Goal: Task Accomplishment & Management: Use online tool/utility

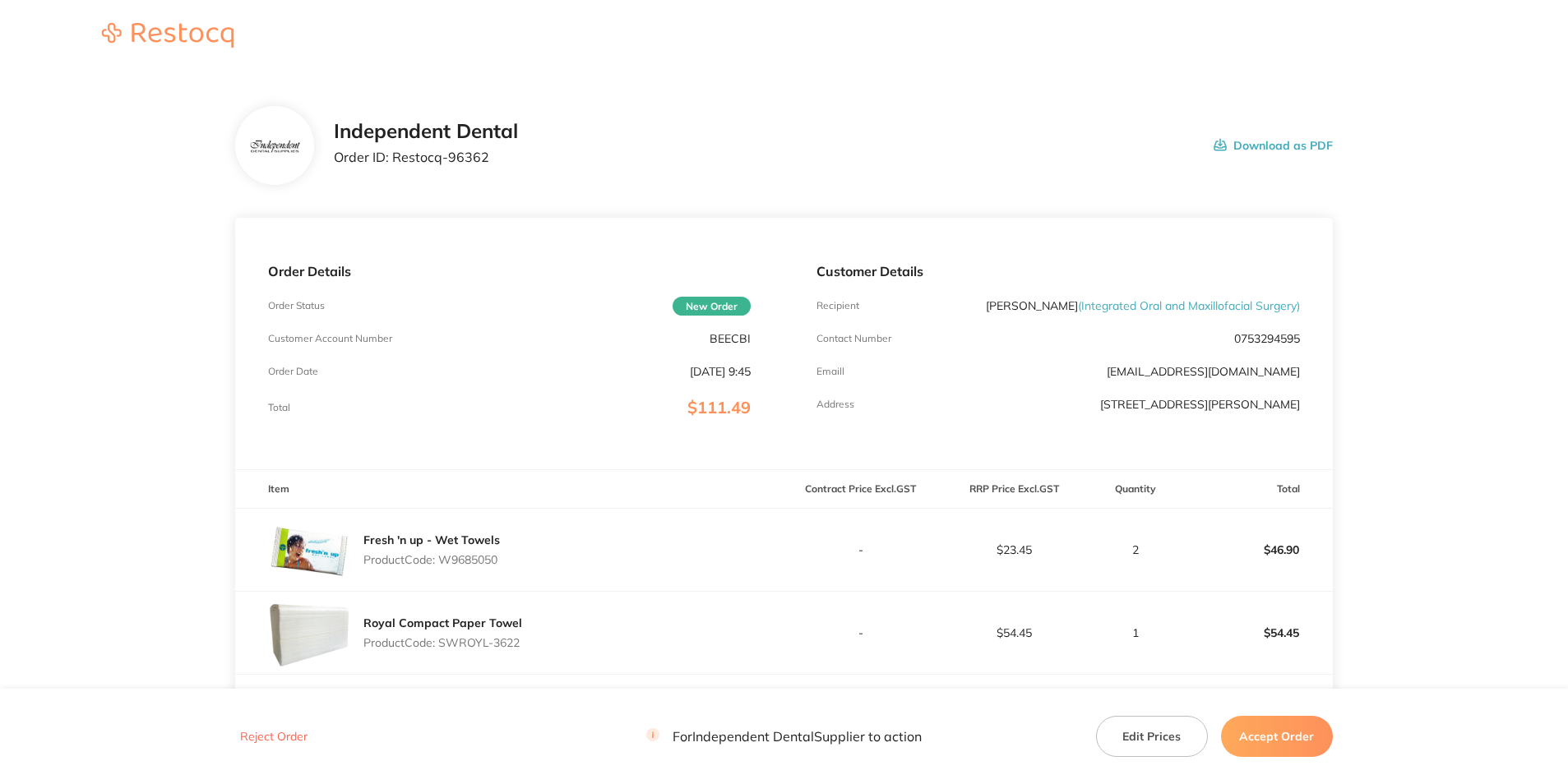
click at [1248, 732] on button "Accept Order" at bounding box center [1277, 737] width 112 height 41
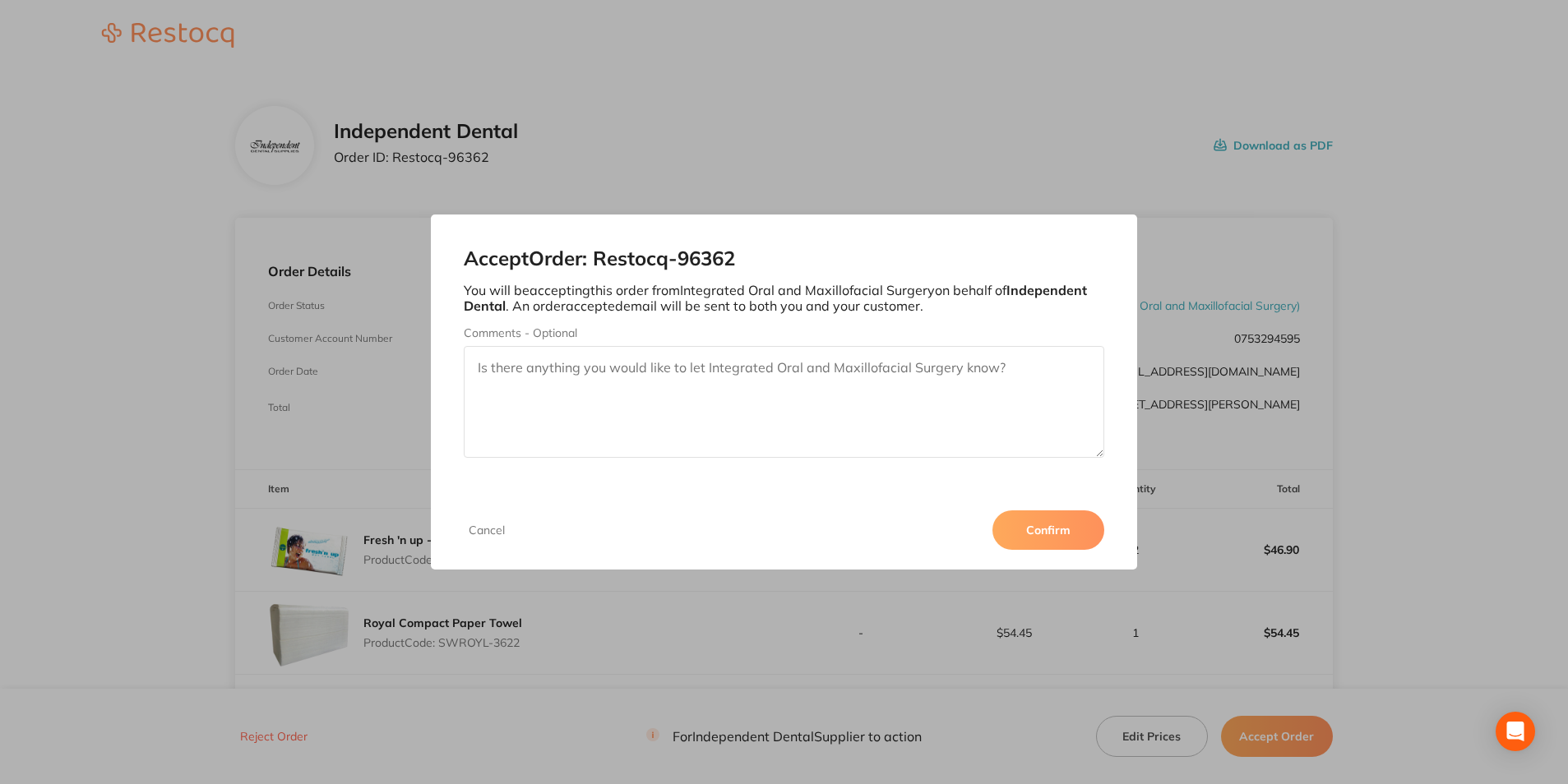
click at [1044, 539] on button "Confirm" at bounding box center [1048, 530] width 112 height 40
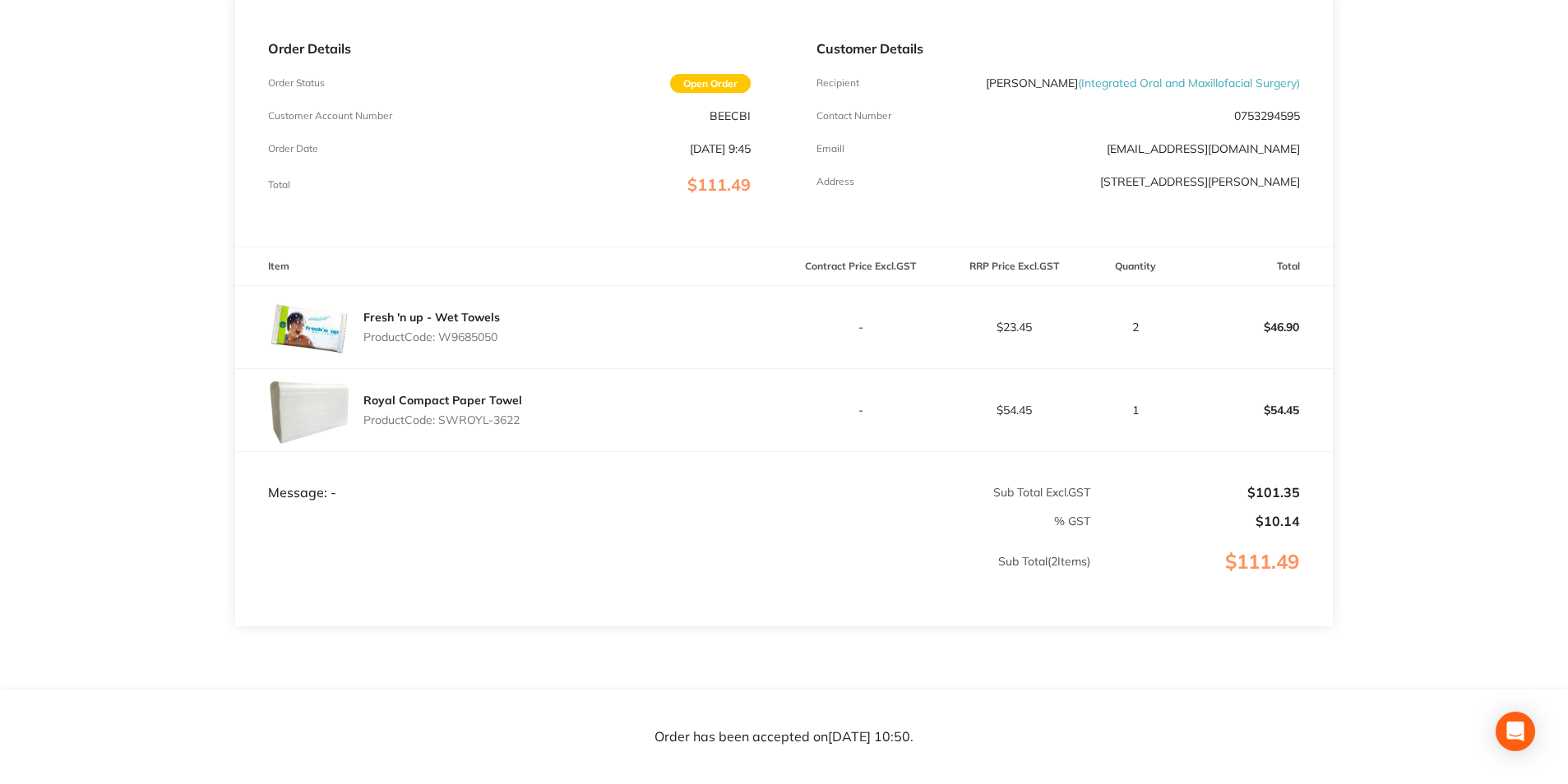
scroll to position [246, 0]
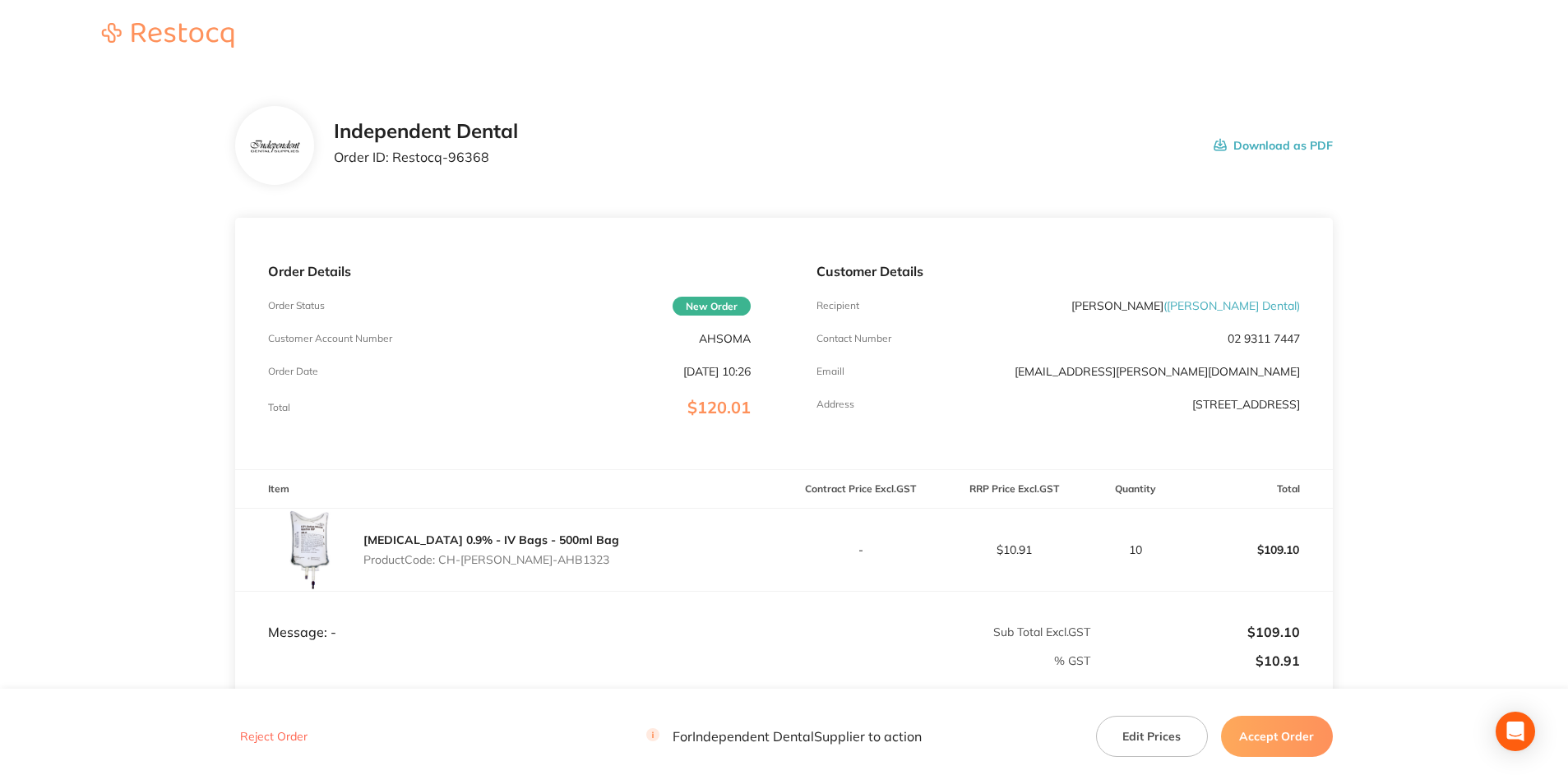
click at [1279, 729] on button "Accept Order" at bounding box center [1277, 737] width 112 height 41
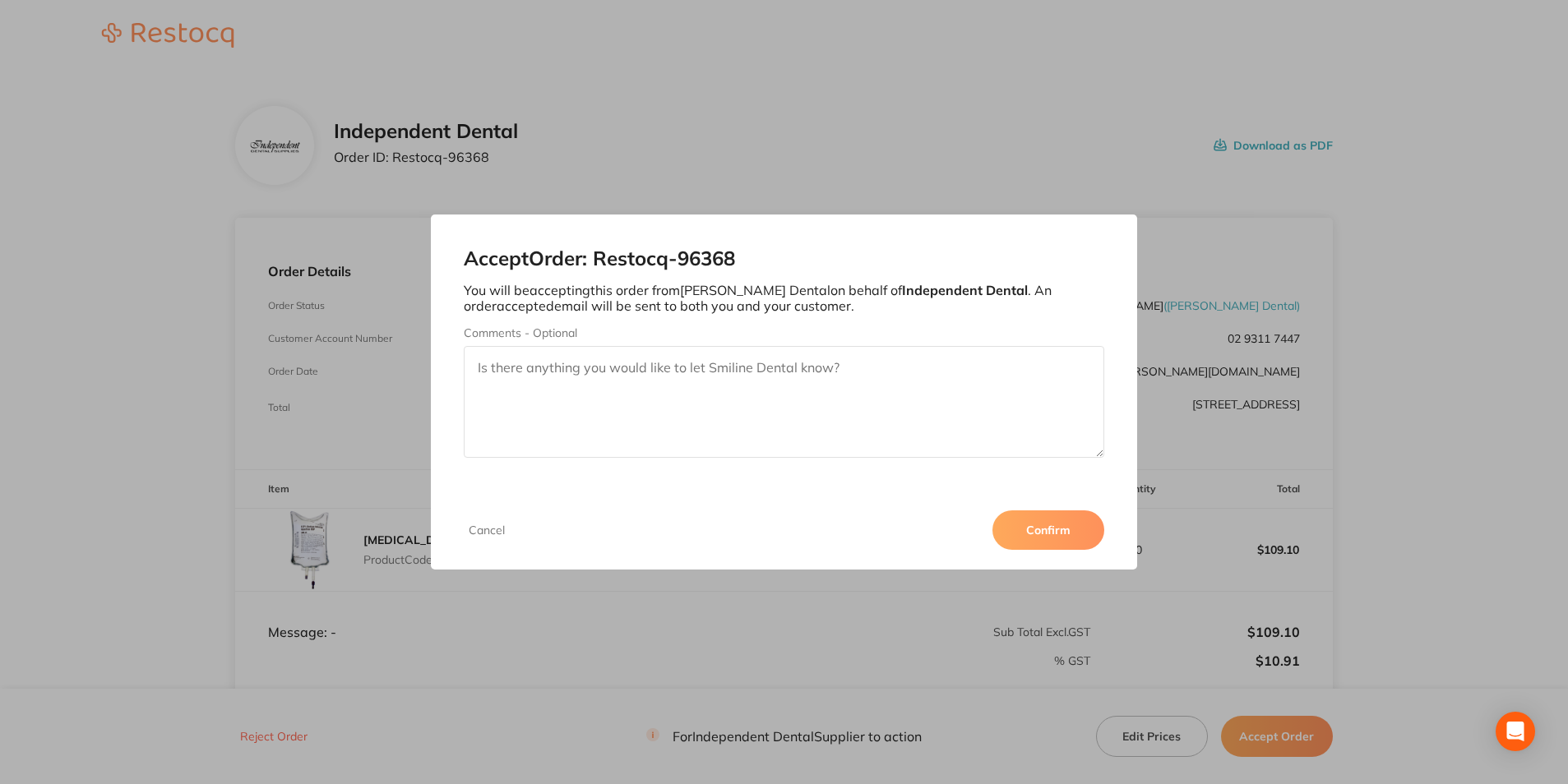
click at [1059, 526] on button "Confirm" at bounding box center [1048, 530] width 112 height 40
